Goal: Transaction & Acquisition: Download file/media

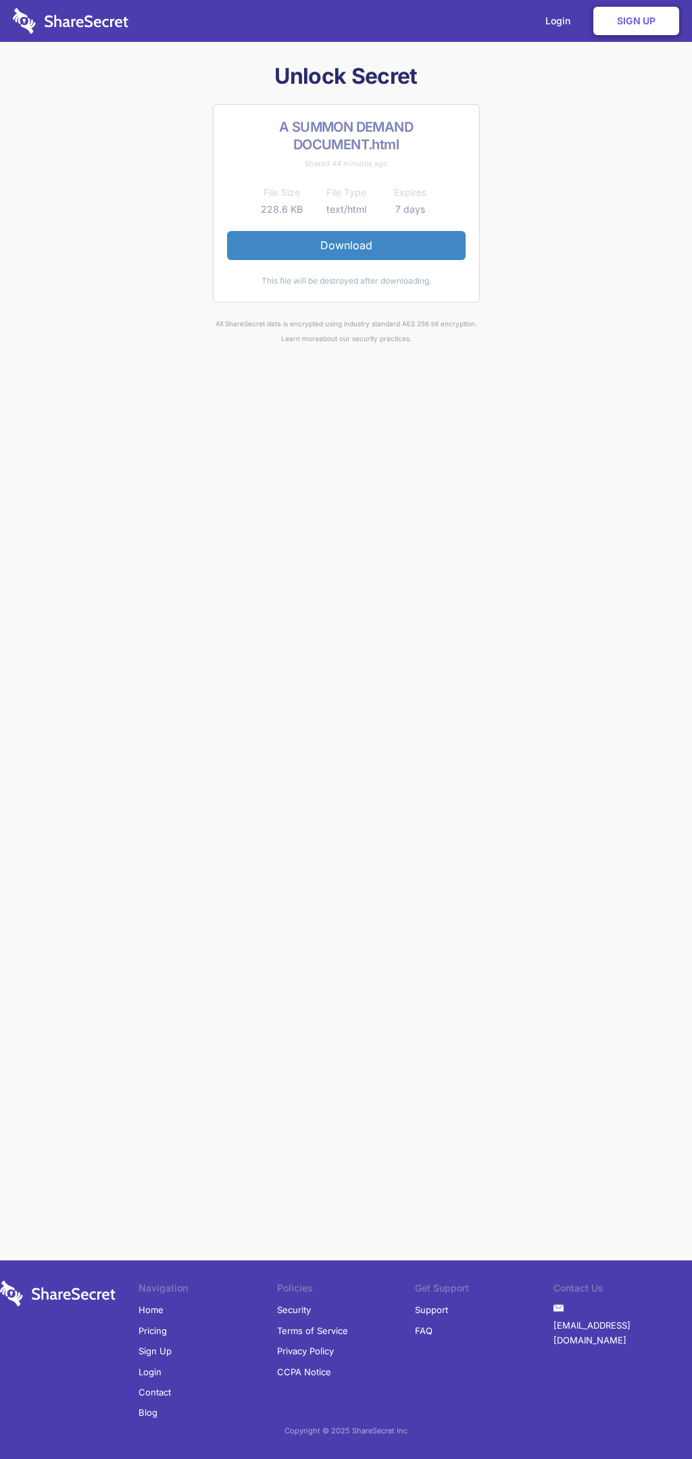
click at [346, 245] on link "Download" at bounding box center [346, 245] width 238 height 28
